Goal: Information Seeking & Learning: Learn about a topic

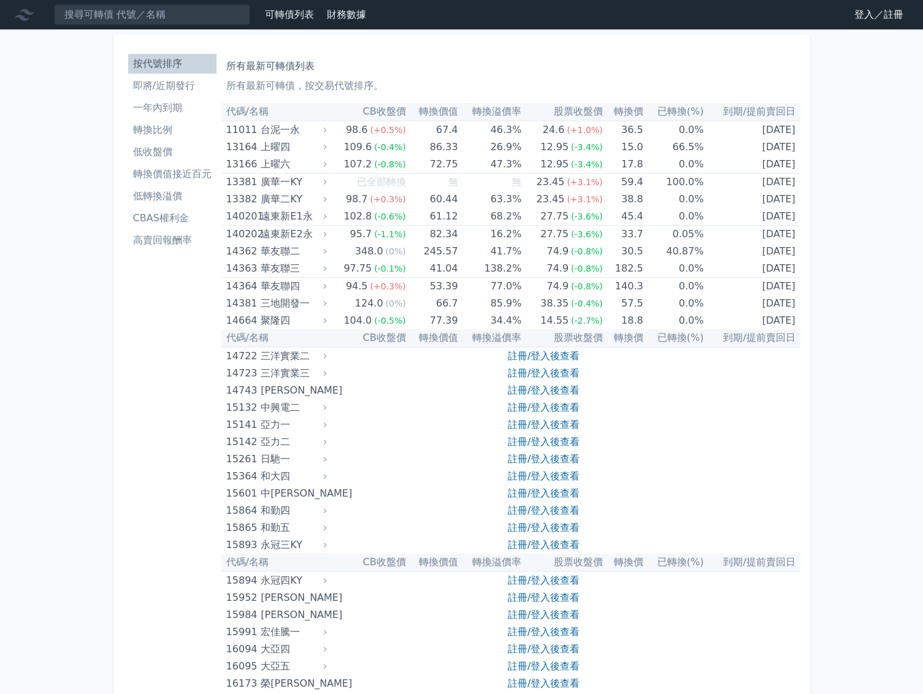
click at [168, 88] on li "即將/近期發行" at bounding box center [172, 85] width 88 height 15
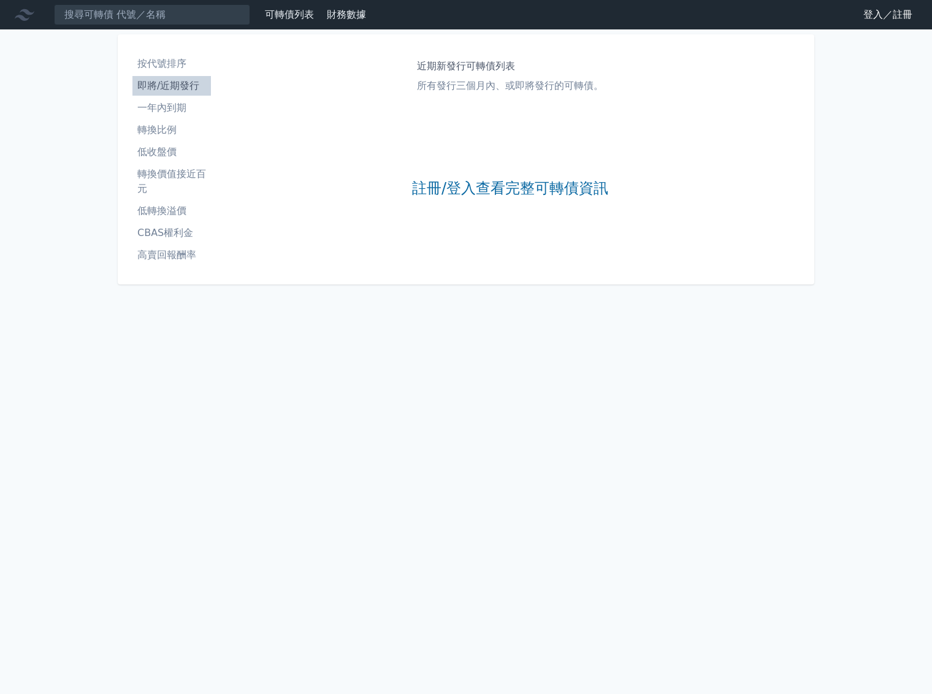
click at [182, 67] on li "按代號排序" at bounding box center [171, 63] width 78 height 15
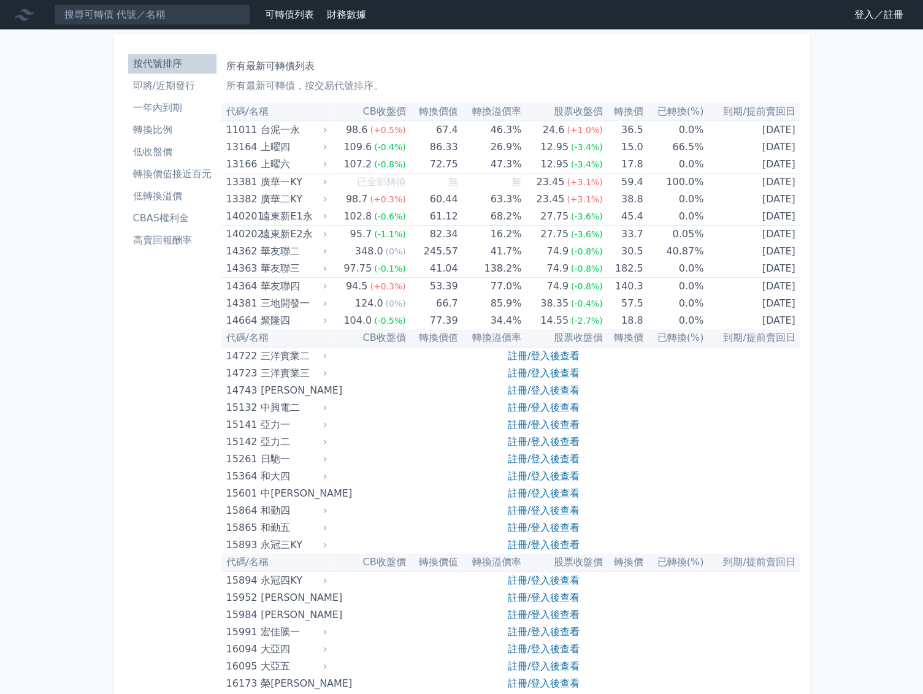
click at [180, 89] on li "即將/近期發行" at bounding box center [172, 85] width 88 height 15
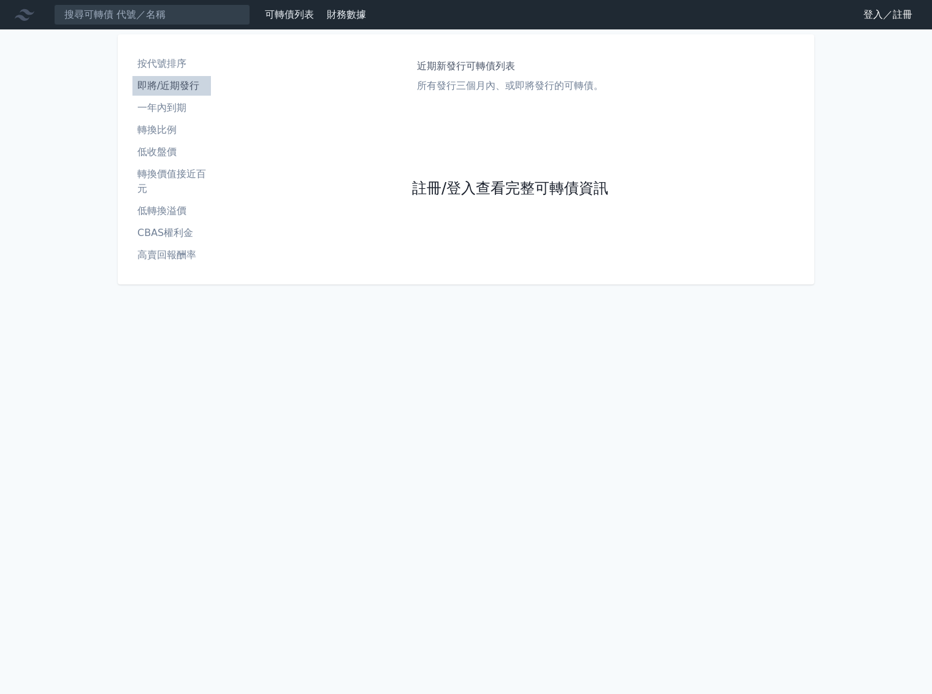
click at [497, 186] on link "註冊/登入查看完整可轉債資訊" at bounding box center [510, 189] width 196 height 20
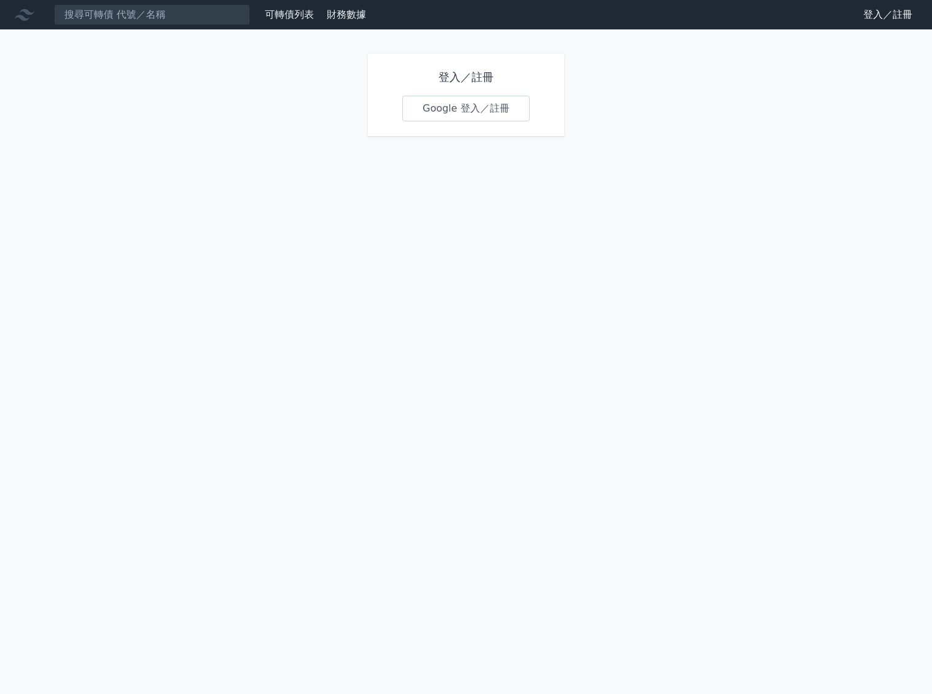
click at [439, 108] on link "Google 登入／註冊" at bounding box center [466, 109] width 128 height 26
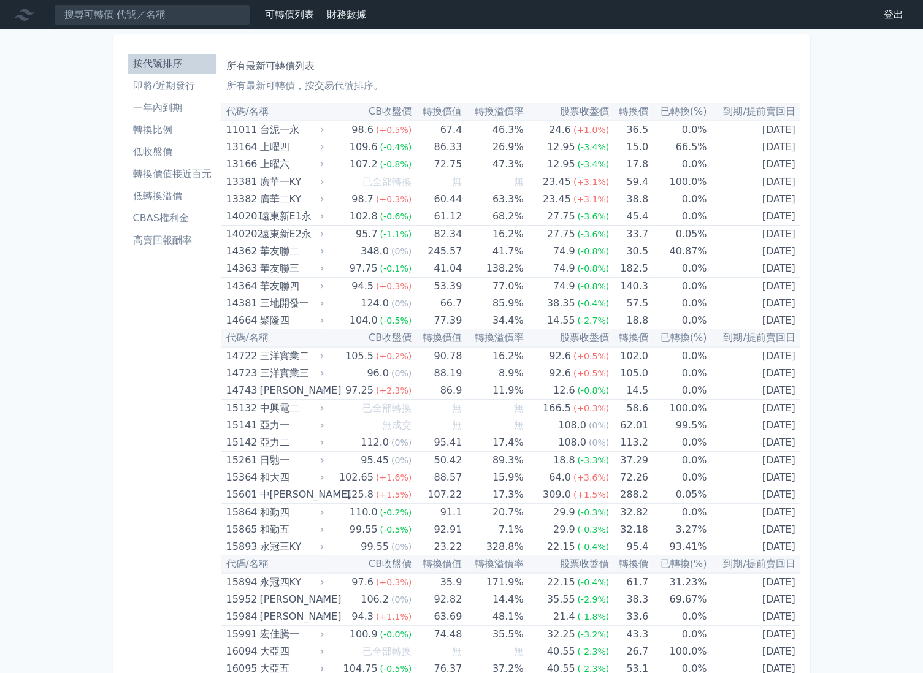
click at [442, 83] on p "所有最新可轉債，按交易代號排序。" at bounding box center [510, 85] width 569 height 15
click at [205, 88] on li "即將/近期發行" at bounding box center [172, 85] width 88 height 15
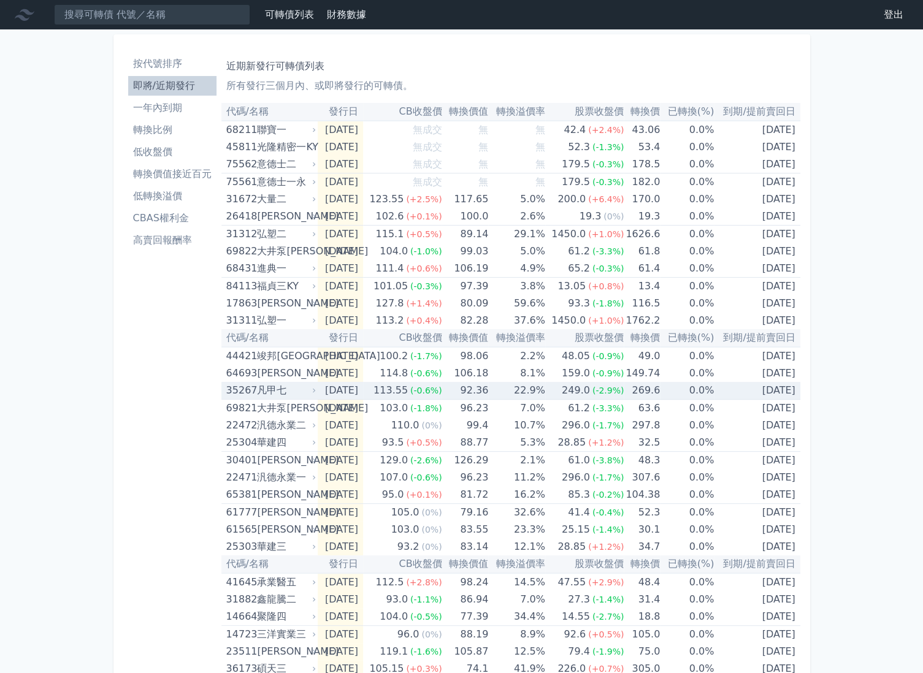
scroll to position [196, 0]
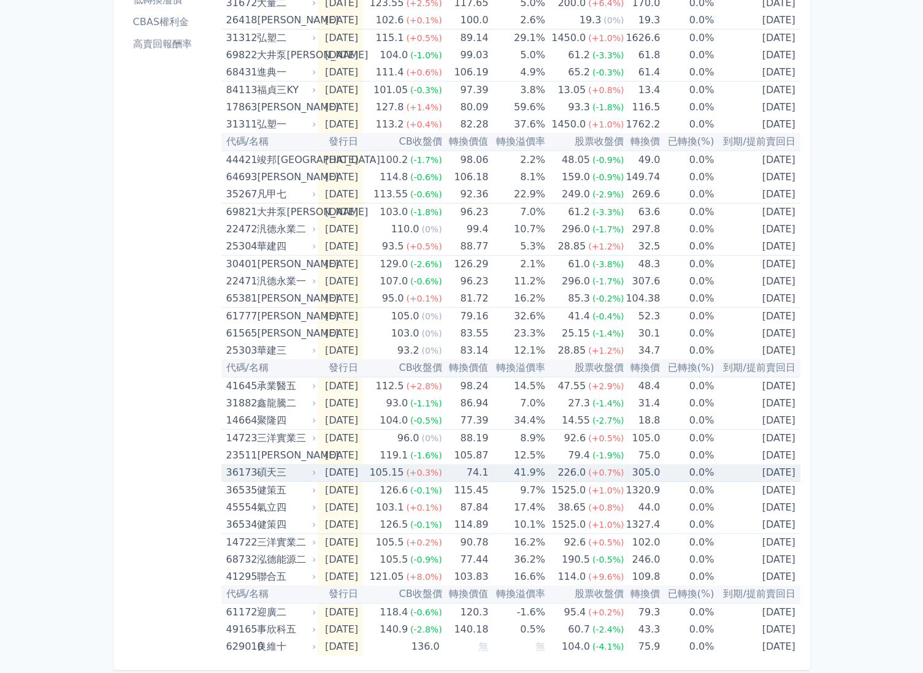
click at [273, 472] on div "碩天三" at bounding box center [285, 472] width 56 height 17
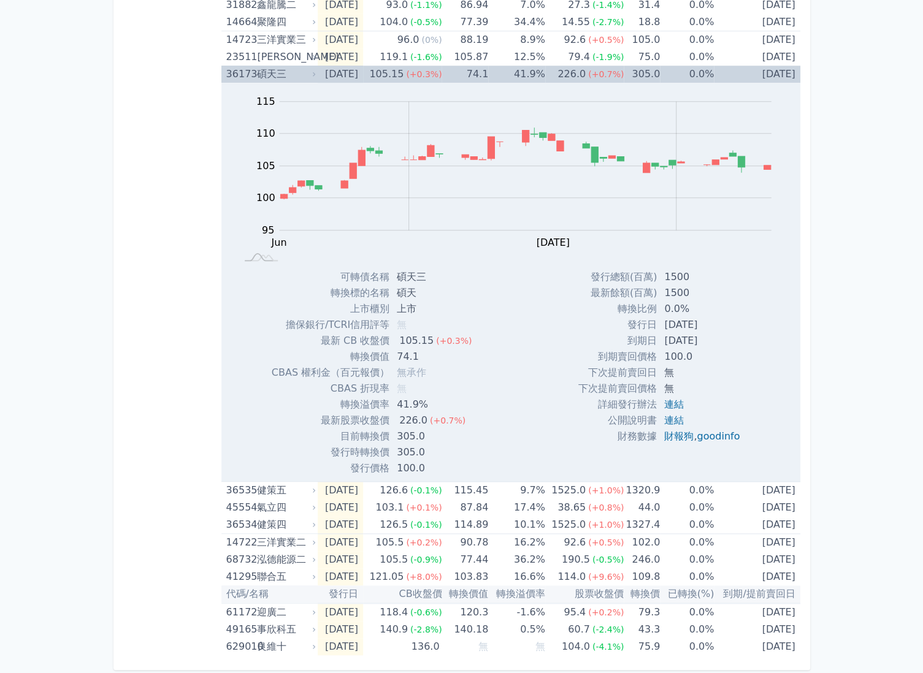
scroll to position [0, 0]
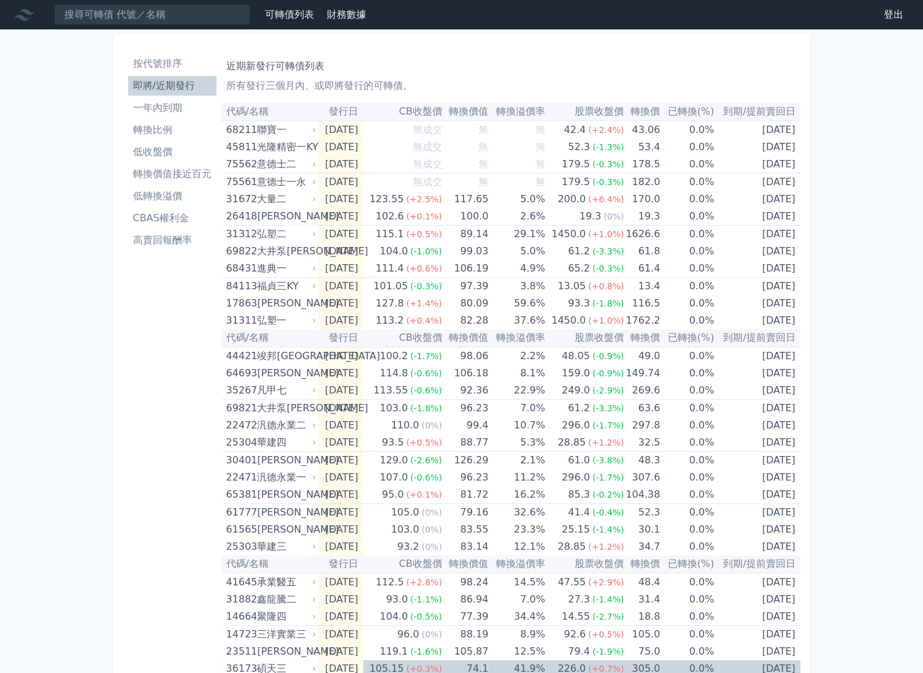
click at [186, 107] on li "一年內到期" at bounding box center [172, 108] width 88 height 15
